Goal: Task Accomplishment & Management: Manage account settings

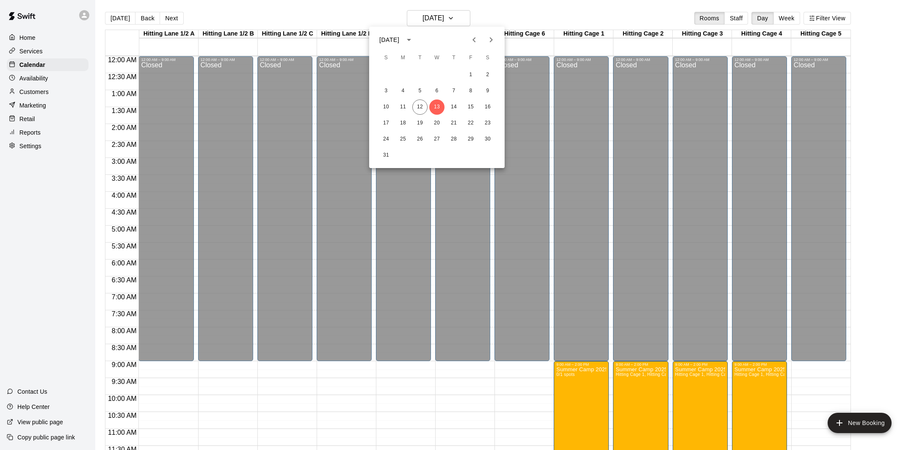
scroll to position [384, 0]
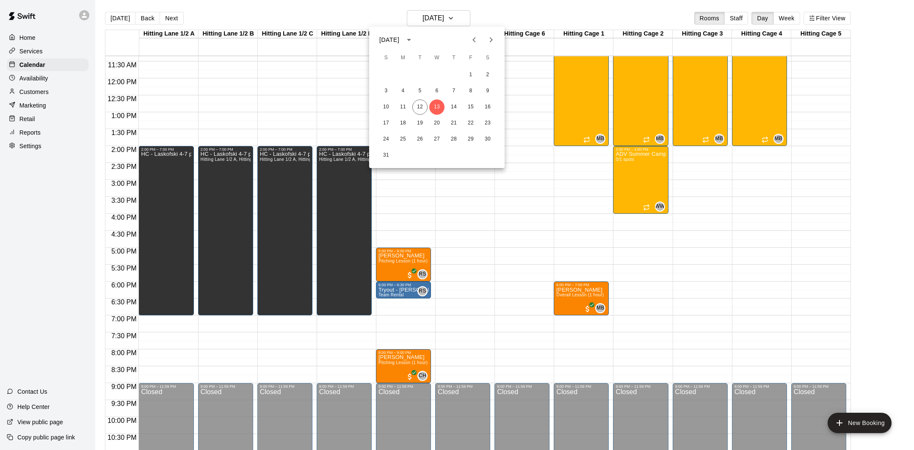
click at [514, 200] on div at bounding box center [457, 225] width 914 height 450
click at [779, 18] on button "Week" at bounding box center [786, 18] width 27 height 13
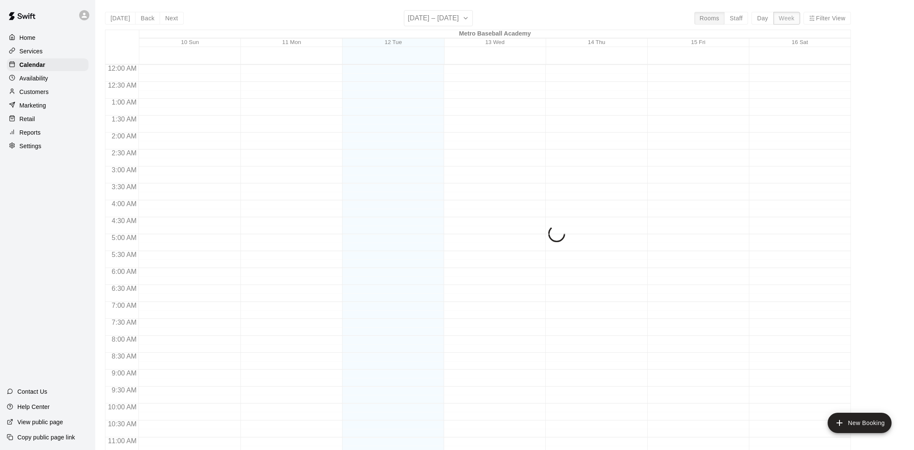
scroll to position [418, 0]
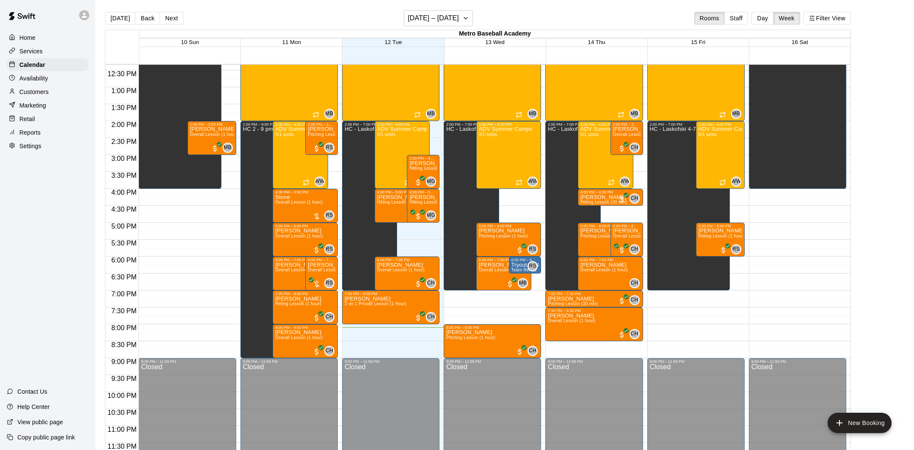
click at [66, 77] on div "Availability" at bounding box center [48, 78] width 82 height 13
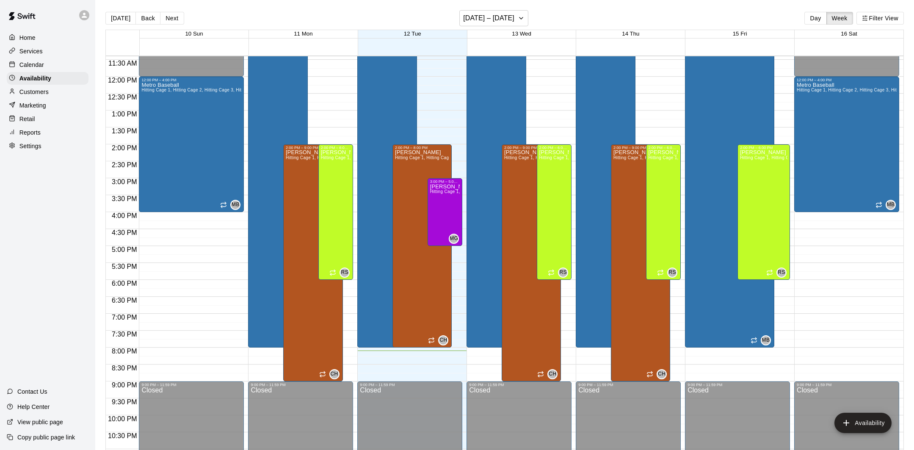
scroll to position [384, 0]
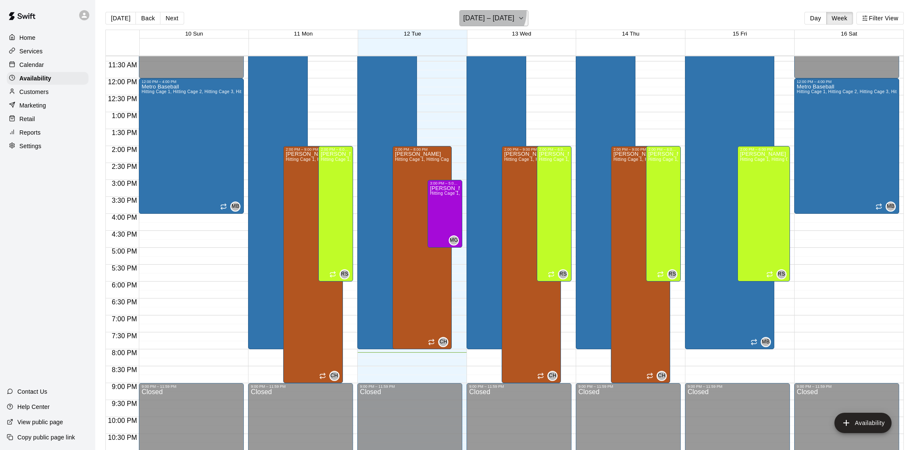
click at [492, 12] on h6 "[DATE] – [DATE]" at bounding box center [488, 18] width 51 height 12
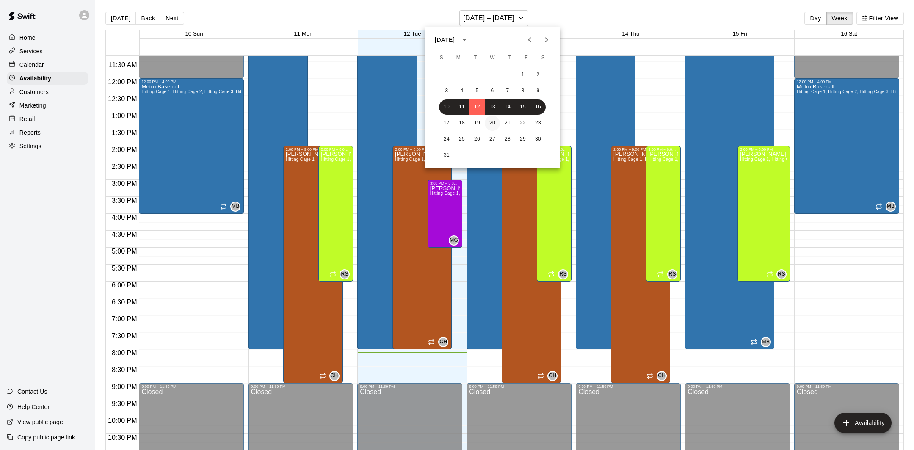
click at [493, 126] on button "20" at bounding box center [492, 123] width 15 height 15
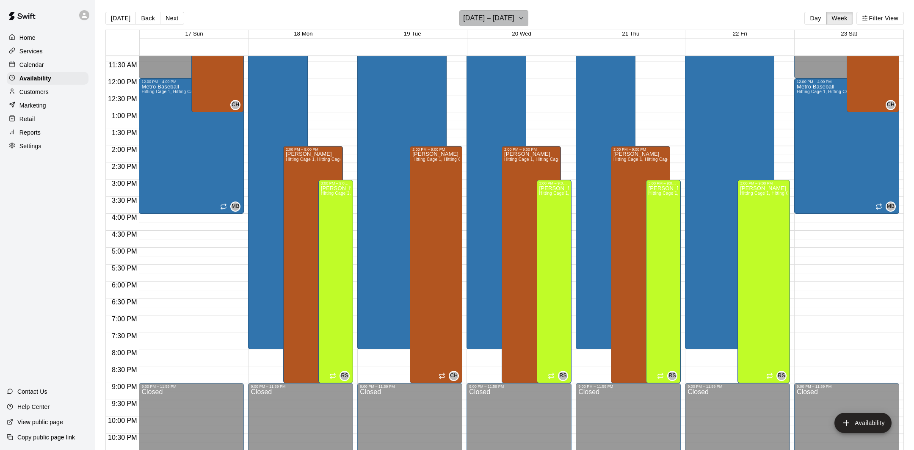
click at [500, 19] on h6 "[DATE] – [DATE]" at bounding box center [488, 18] width 51 height 12
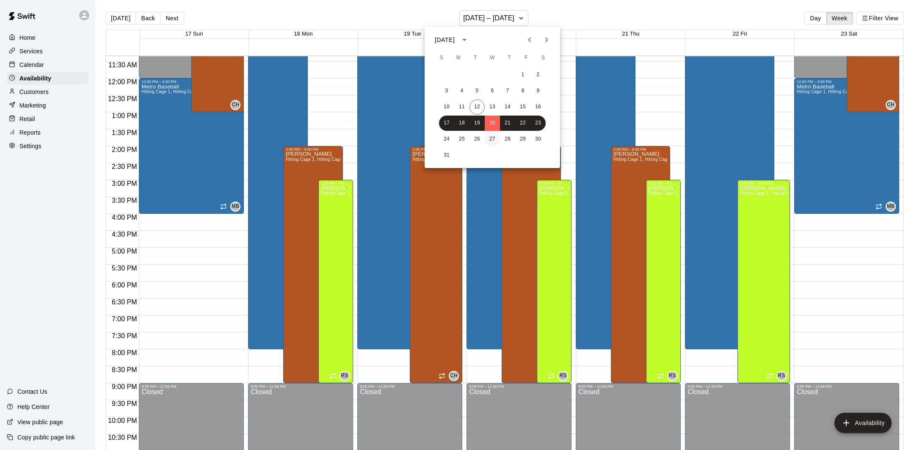
click at [491, 140] on button "27" at bounding box center [492, 139] width 15 height 15
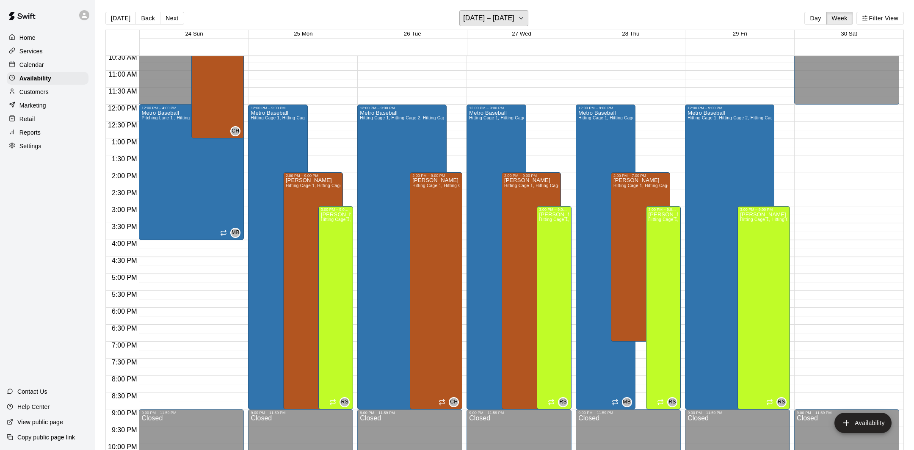
scroll to position [361, 0]
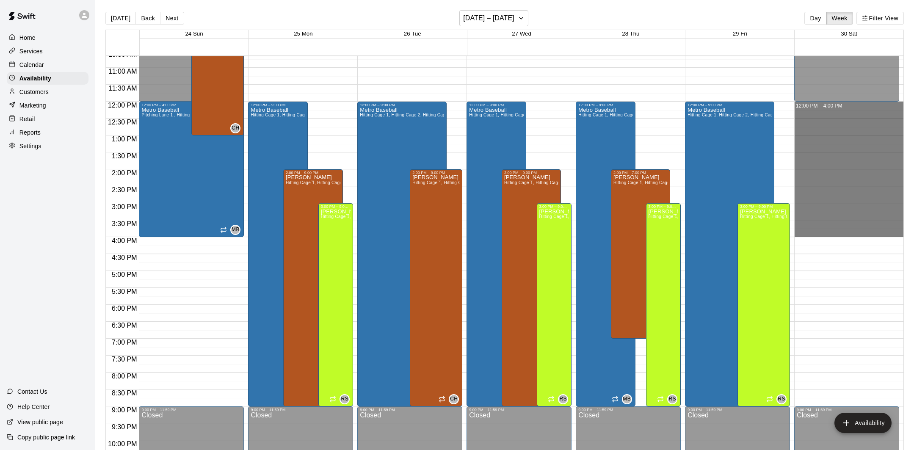
drag, startPoint x: 839, startPoint y: 110, endPoint x: 838, endPoint y: 231, distance: 120.6
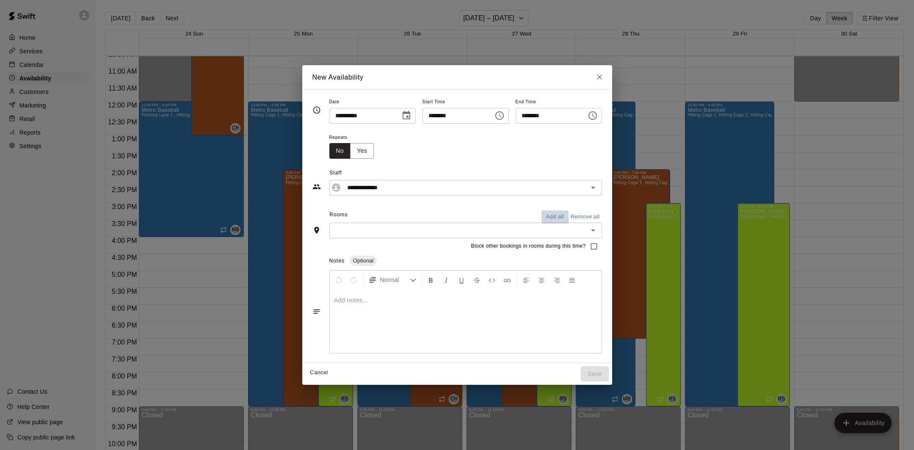
click at [558, 218] on button "Add all" at bounding box center [554, 216] width 27 height 13
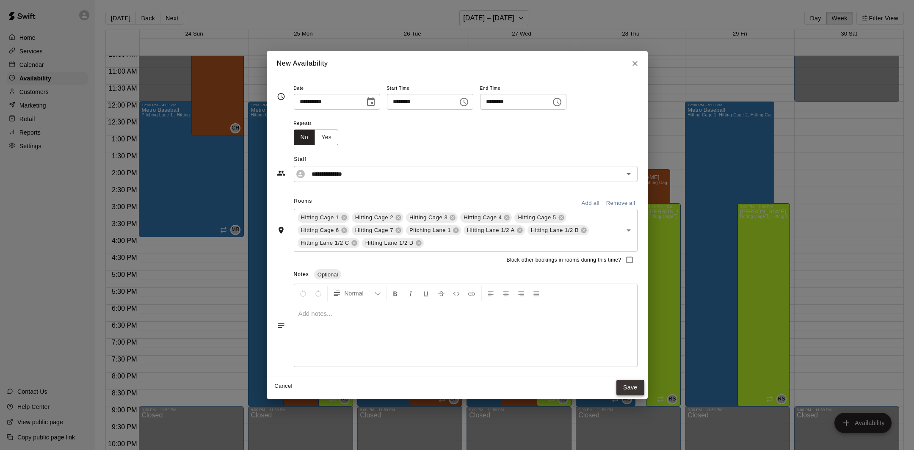
click at [635, 384] on button "Save" at bounding box center [630, 388] width 28 height 16
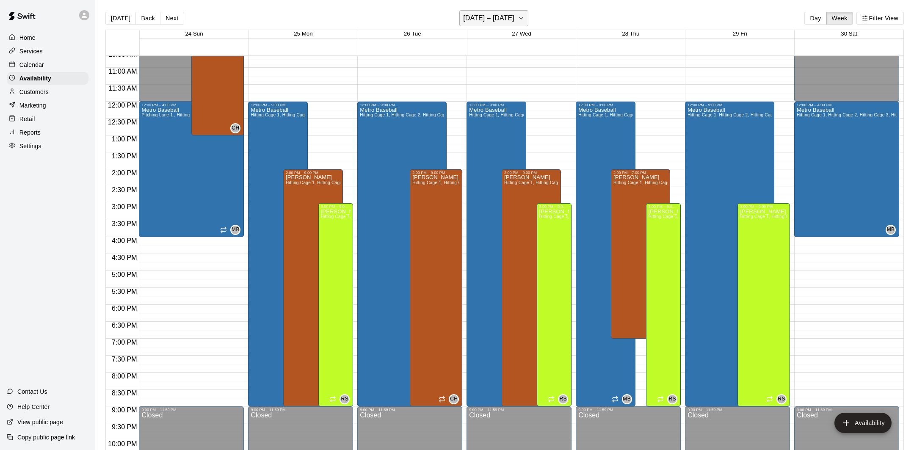
click at [493, 13] on h6 "[DATE] – [DATE]" at bounding box center [488, 18] width 51 height 12
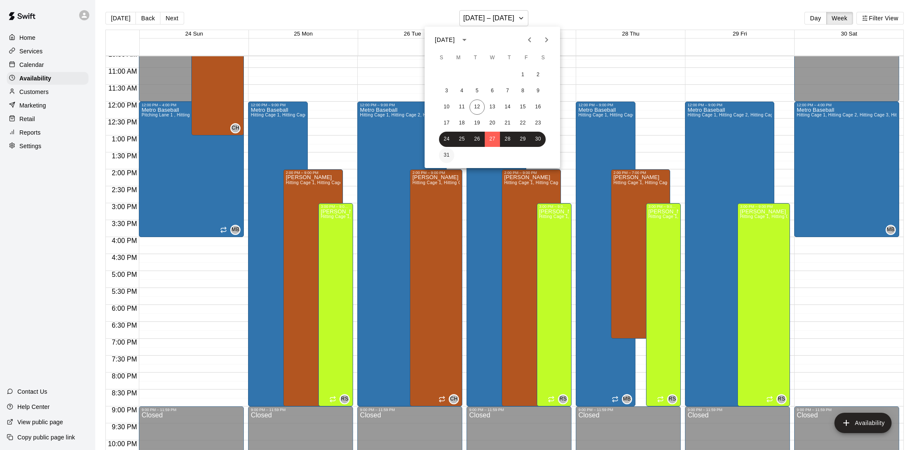
click at [446, 154] on button "31" at bounding box center [446, 155] width 15 height 15
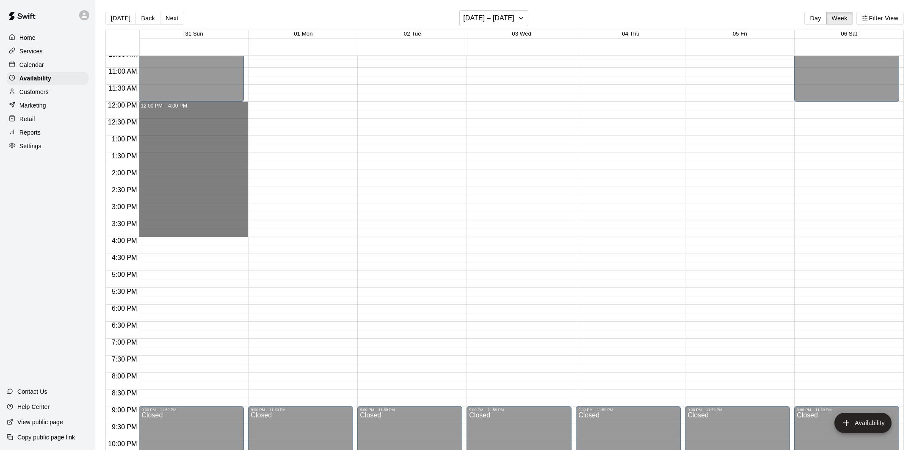
drag, startPoint x: 200, startPoint y: 107, endPoint x: 203, endPoint y: 231, distance: 123.6
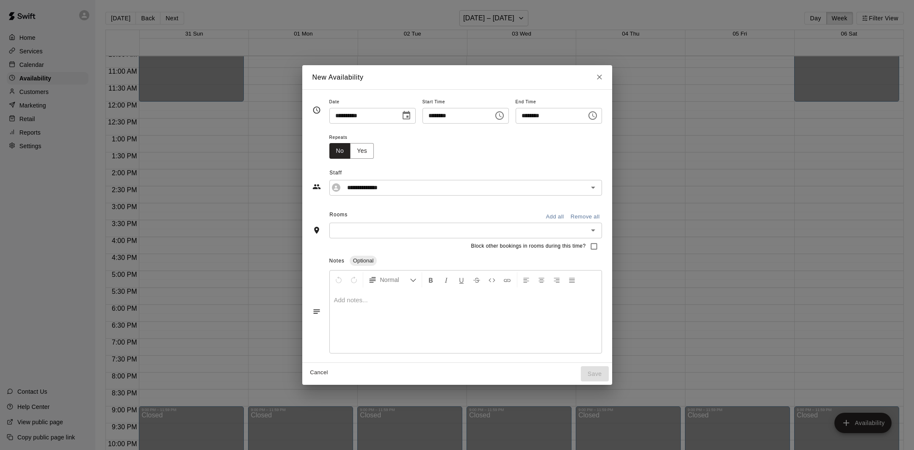
click at [554, 216] on button "Add all" at bounding box center [554, 216] width 27 height 13
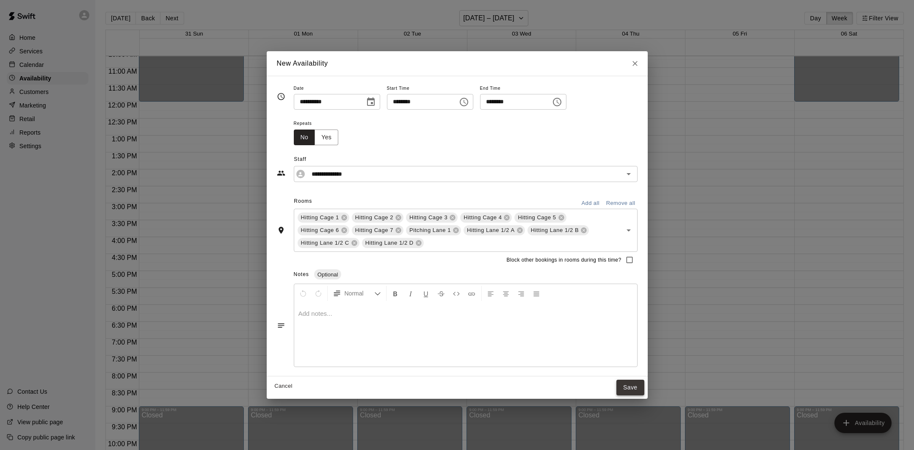
click at [634, 386] on button "Save" at bounding box center [630, 388] width 28 height 16
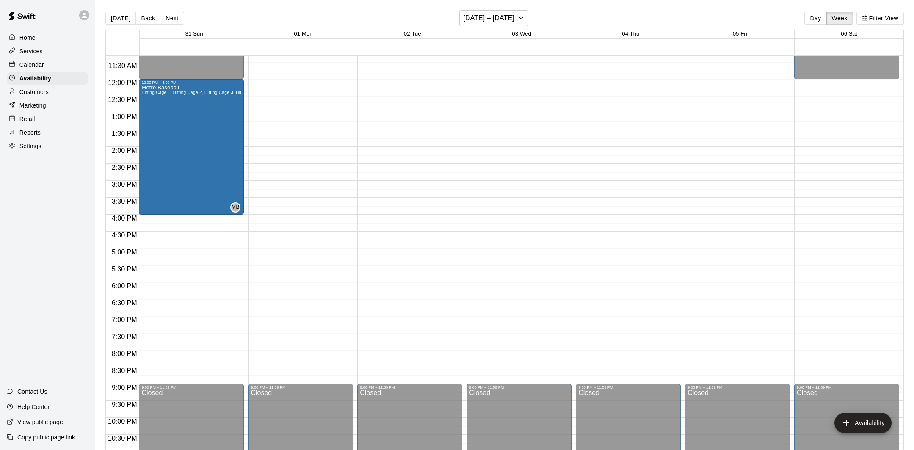
scroll to position [371, 0]
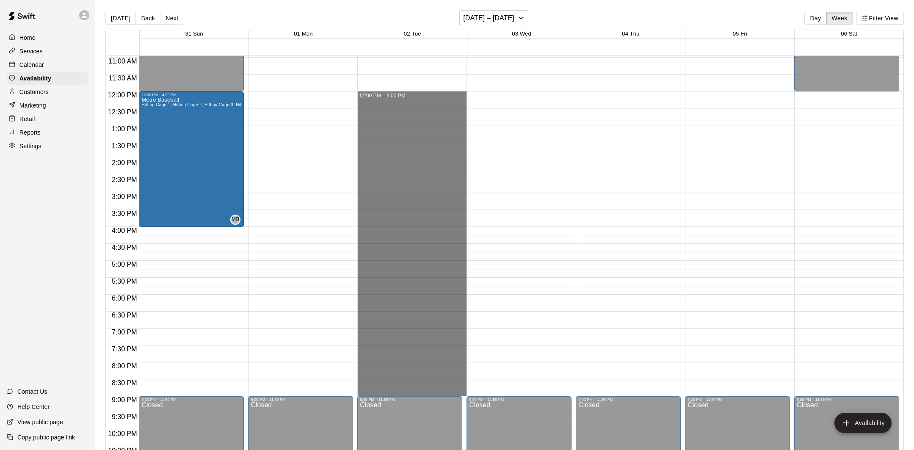
drag, startPoint x: 415, startPoint y: 96, endPoint x: 416, endPoint y: 390, distance: 294.1
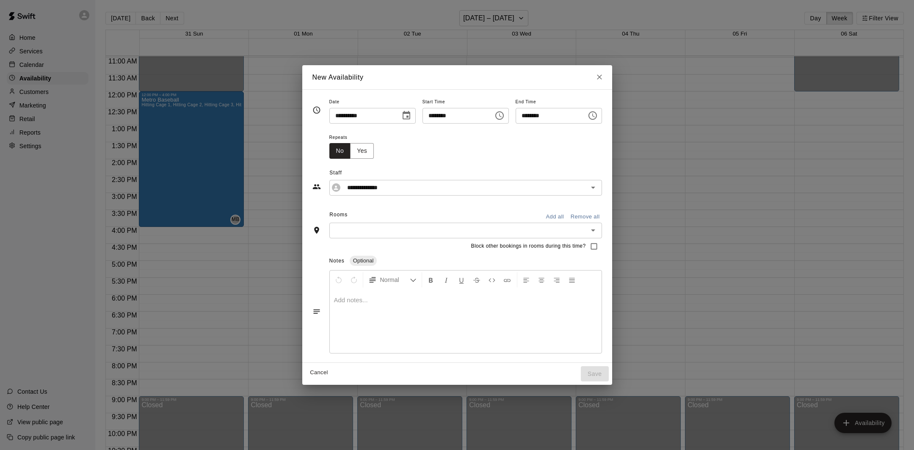
click at [562, 214] on button "Add all" at bounding box center [554, 216] width 27 height 13
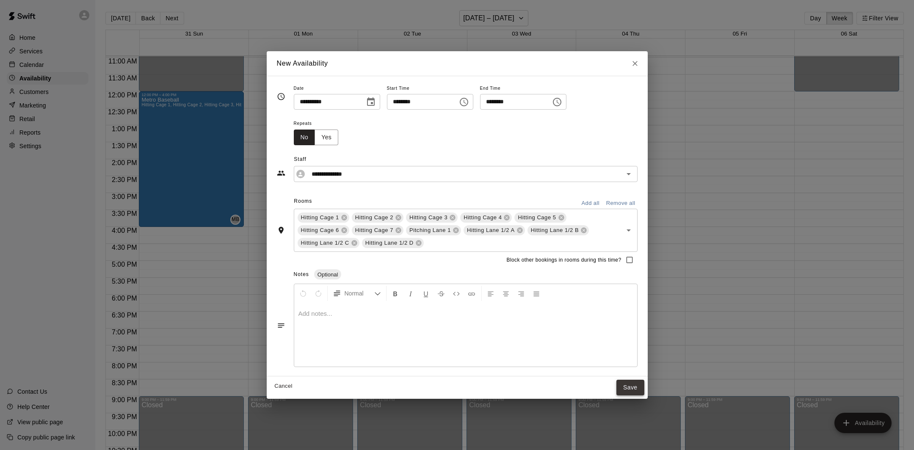
click at [628, 389] on button "Save" at bounding box center [630, 388] width 28 height 16
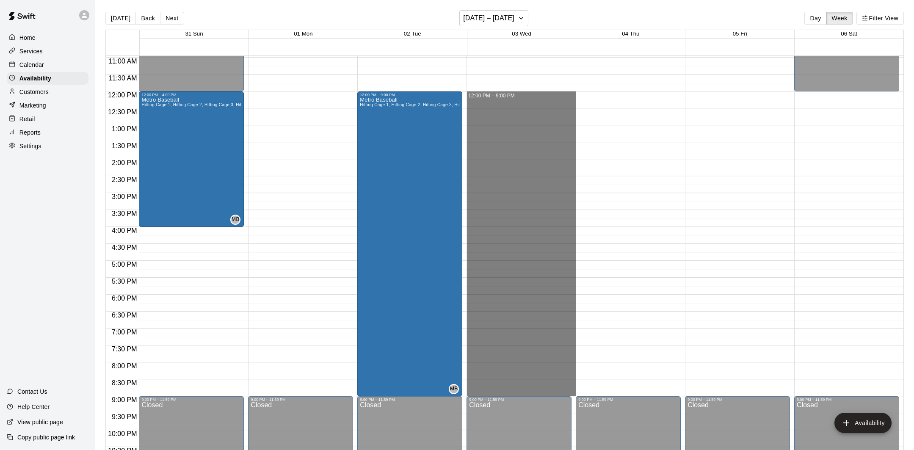
drag, startPoint x: 504, startPoint y: 96, endPoint x: 517, endPoint y: 393, distance: 297.4
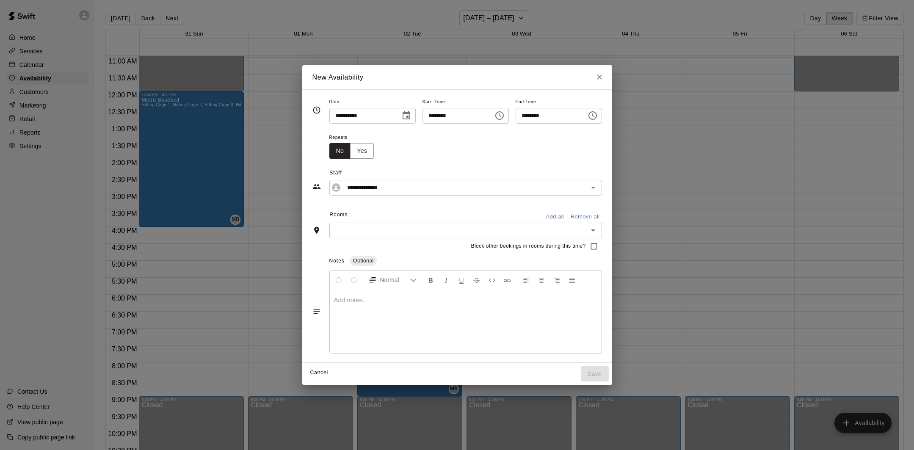
click at [555, 216] on button "Add all" at bounding box center [554, 216] width 27 height 13
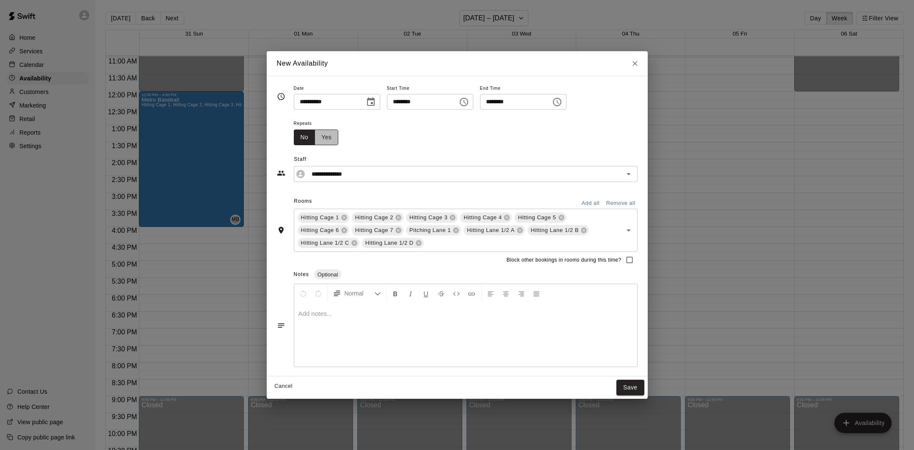
click at [331, 141] on button "Yes" at bounding box center [326, 138] width 24 height 16
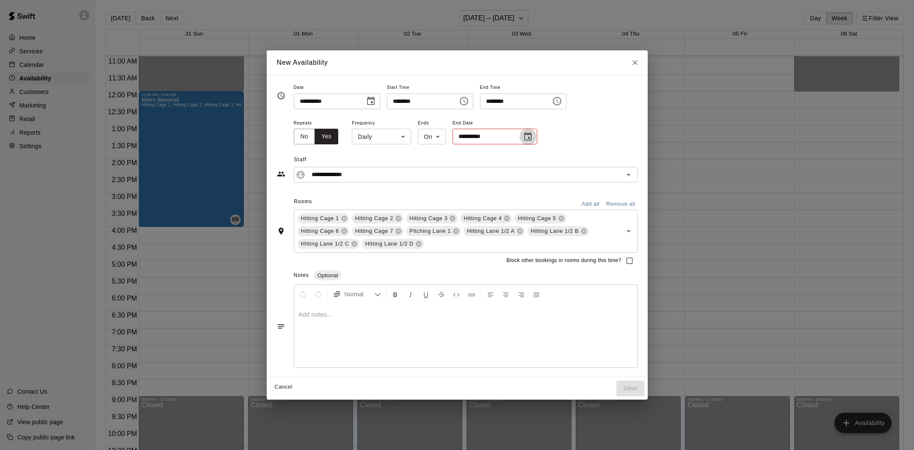
click at [527, 138] on icon "Choose date" at bounding box center [528, 137] width 10 height 10
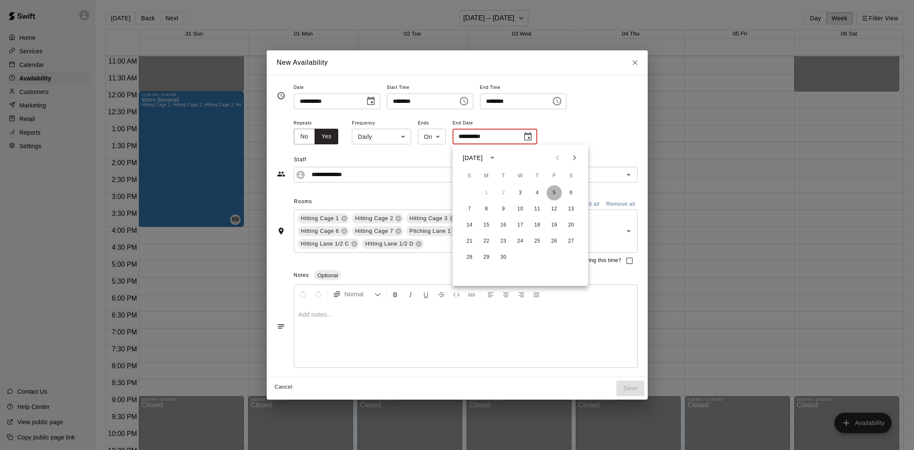
click at [555, 193] on button "5" at bounding box center [553, 192] width 15 height 15
type input "**********"
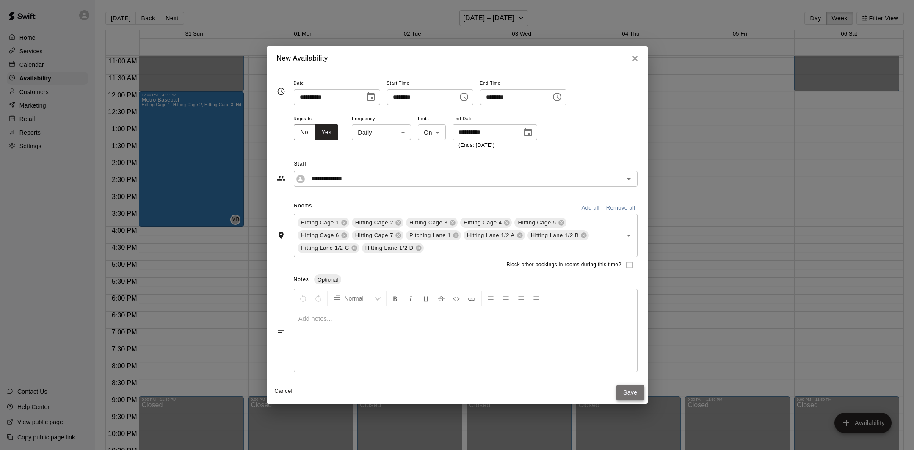
click at [634, 389] on button "Save" at bounding box center [630, 393] width 28 height 16
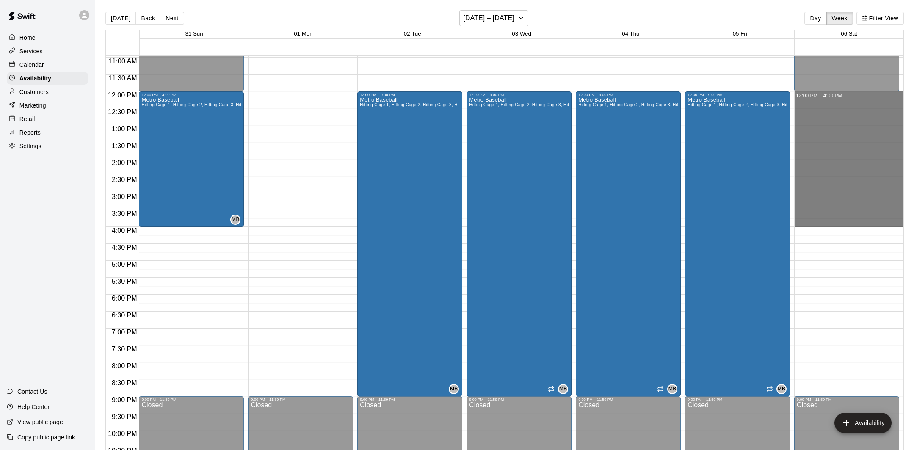
drag, startPoint x: 829, startPoint y: 94, endPoint x: 837, endPoint y: 222, distance: 127.7
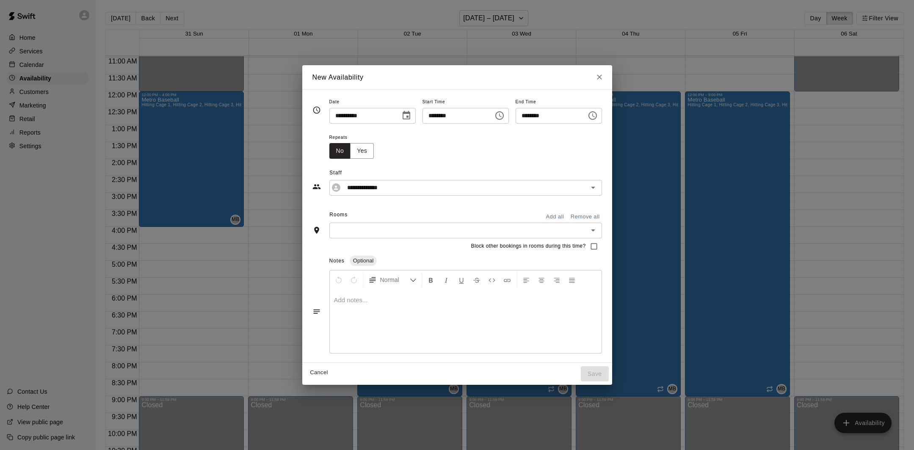
click at [558, 220] on button "Add all" at bounding box center [554, 216] width 27 height 13
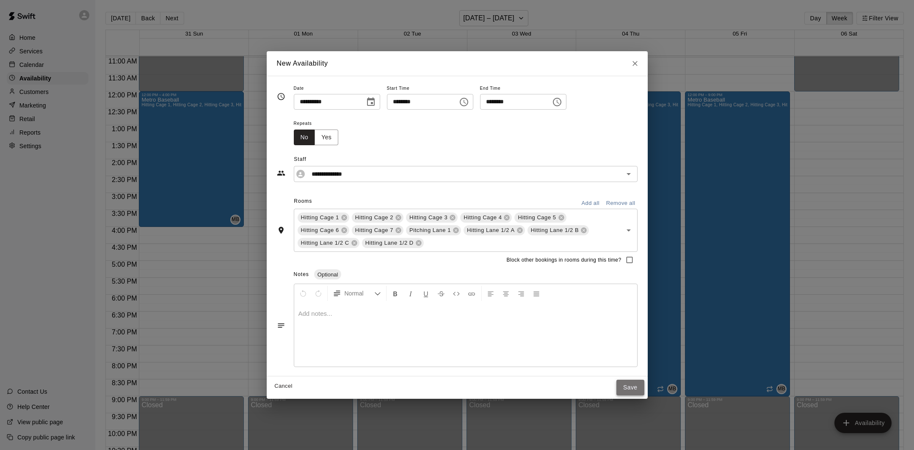
click at [635, 389] on button "Save" at bounding box center [630, 388] width 28 height 16
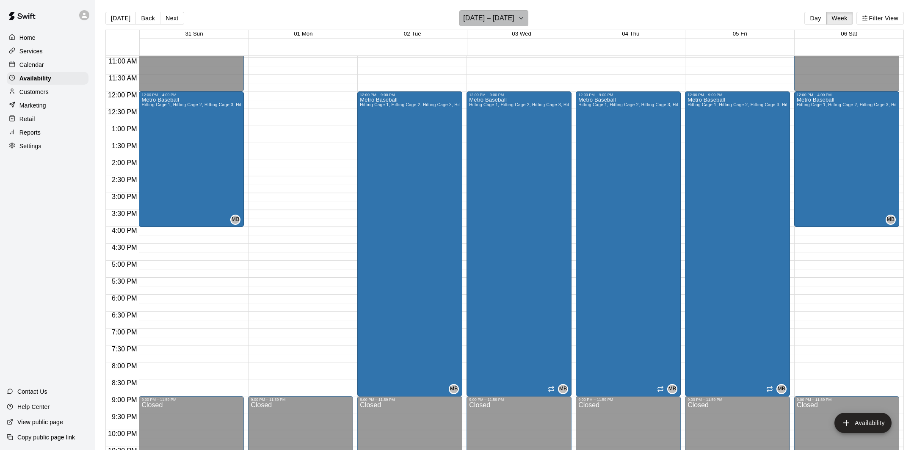
click at [493, 17] on h6 "[DATE] – [DATE]" at bounding box center [488, 18] width 51 height 12
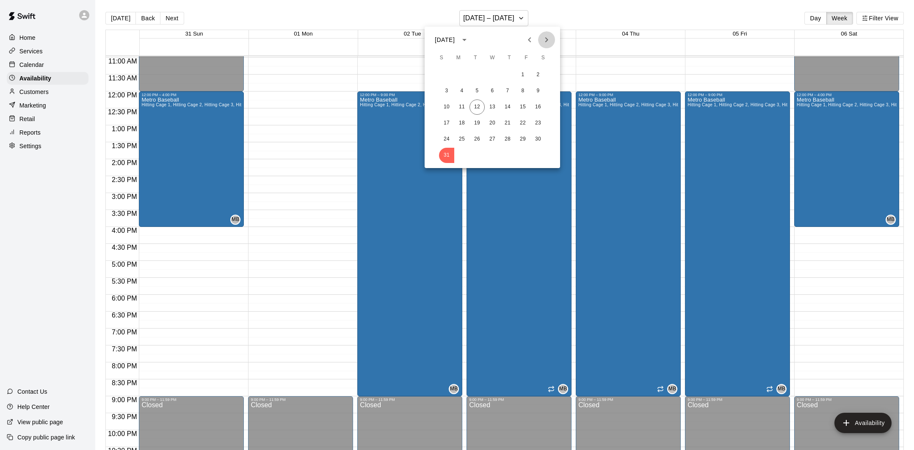
click at [543, 42] on icon "Next month" at bounding box center [546, 40] width 10 height 10
click at [449, 91] on button "7" at bounding box center [446, 90] width 15 height 15
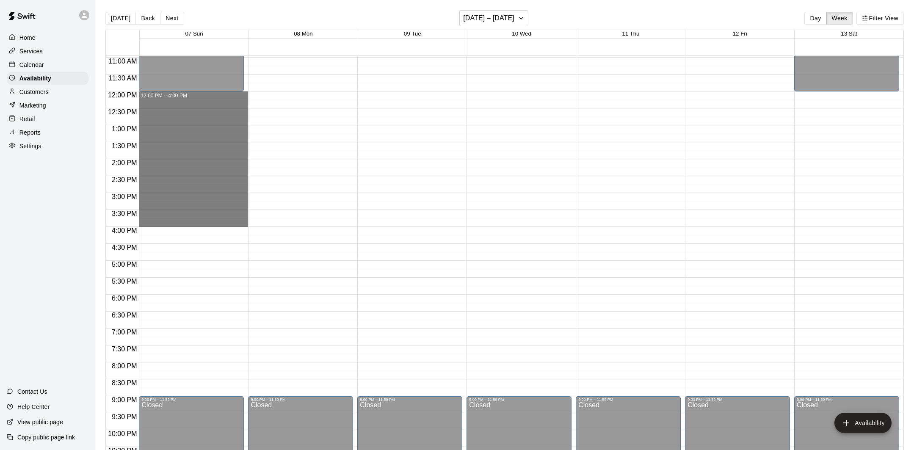
drag, startPoint x: 207, startPoint y: 100, endPoint x: 208, endPoint y: 226, distance: 125.3
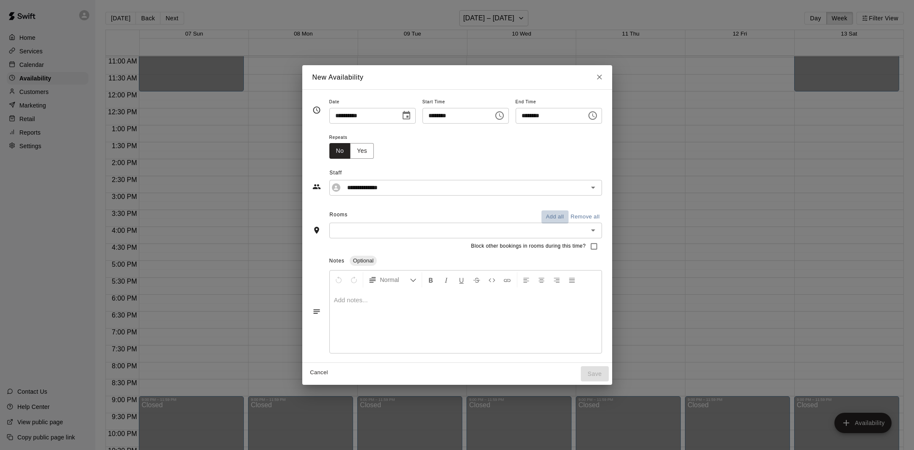
click at [563, 212] on button "Add all" at bounding box center [554, 216] width 27 height 13
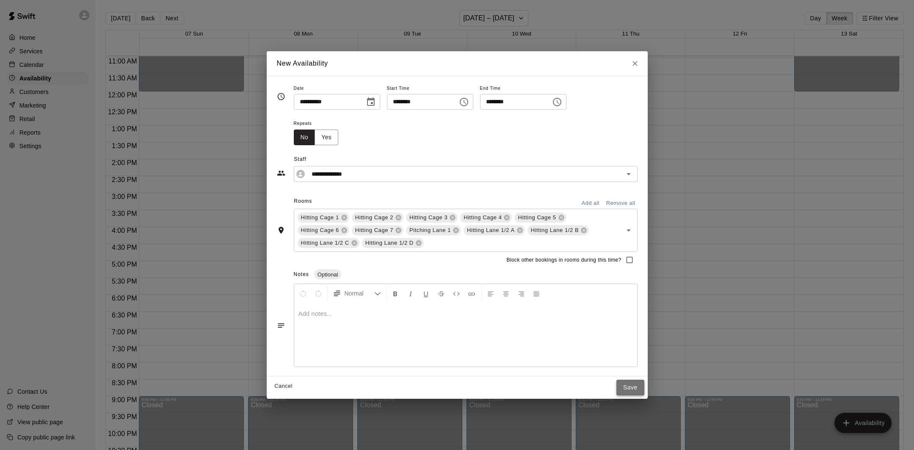
click at [642, 383] on button "Save" at bounding box center [630, 388] width 28 height 16
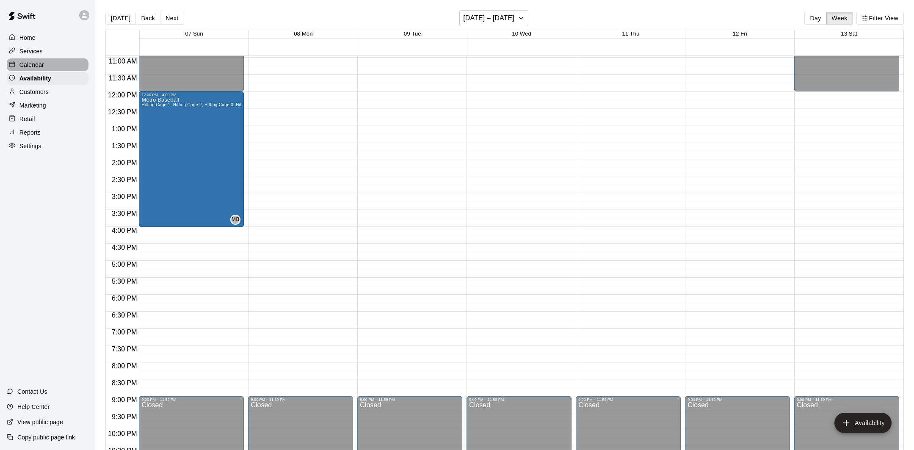
click at [42, 63] on p "Calendar" at bounding box center [31, 65] width 25 height 8
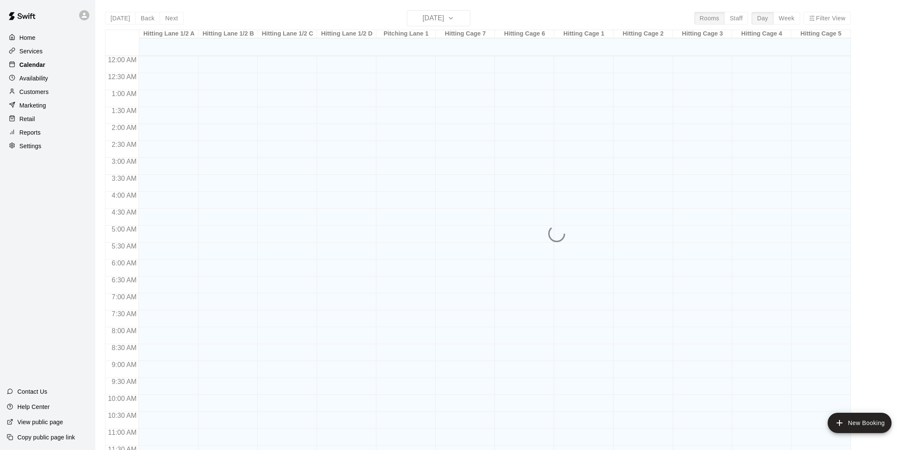
scroll to position [384, 0]
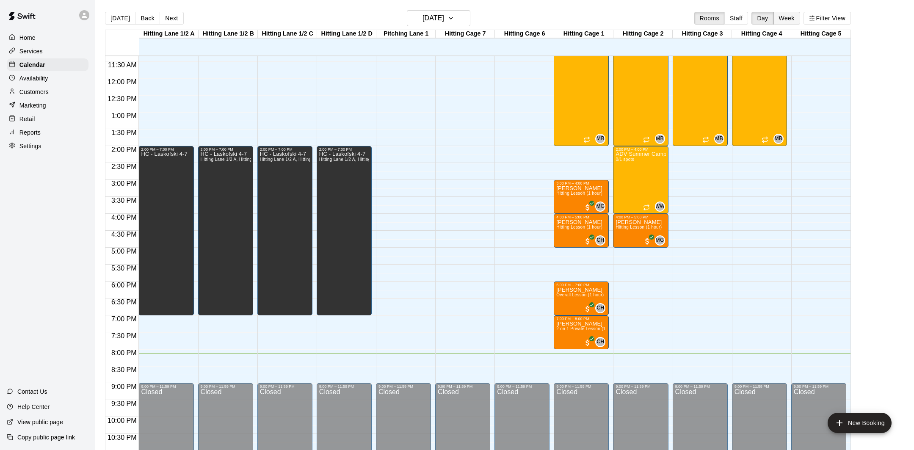
click at [785, 15] on button "Week" at bounding box center [786, 18] width 27 height 13
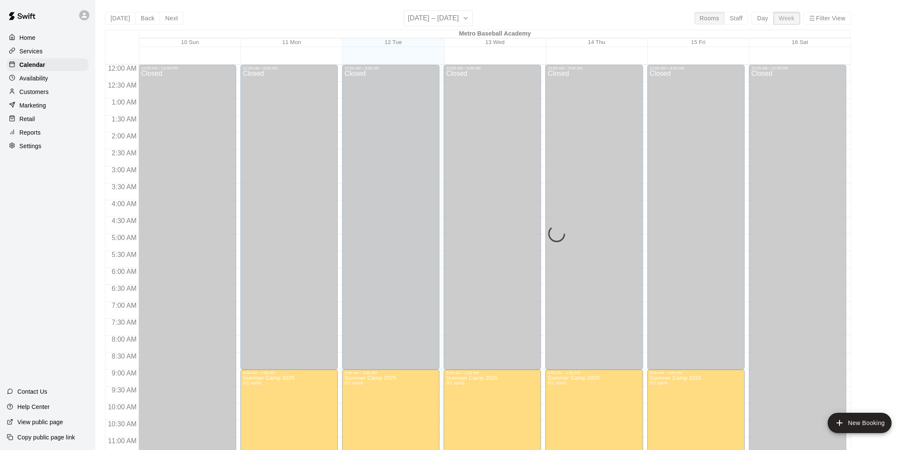
scroll to position [418, 0]
